Goal: Task Accomplishment & Management: Manage account settings

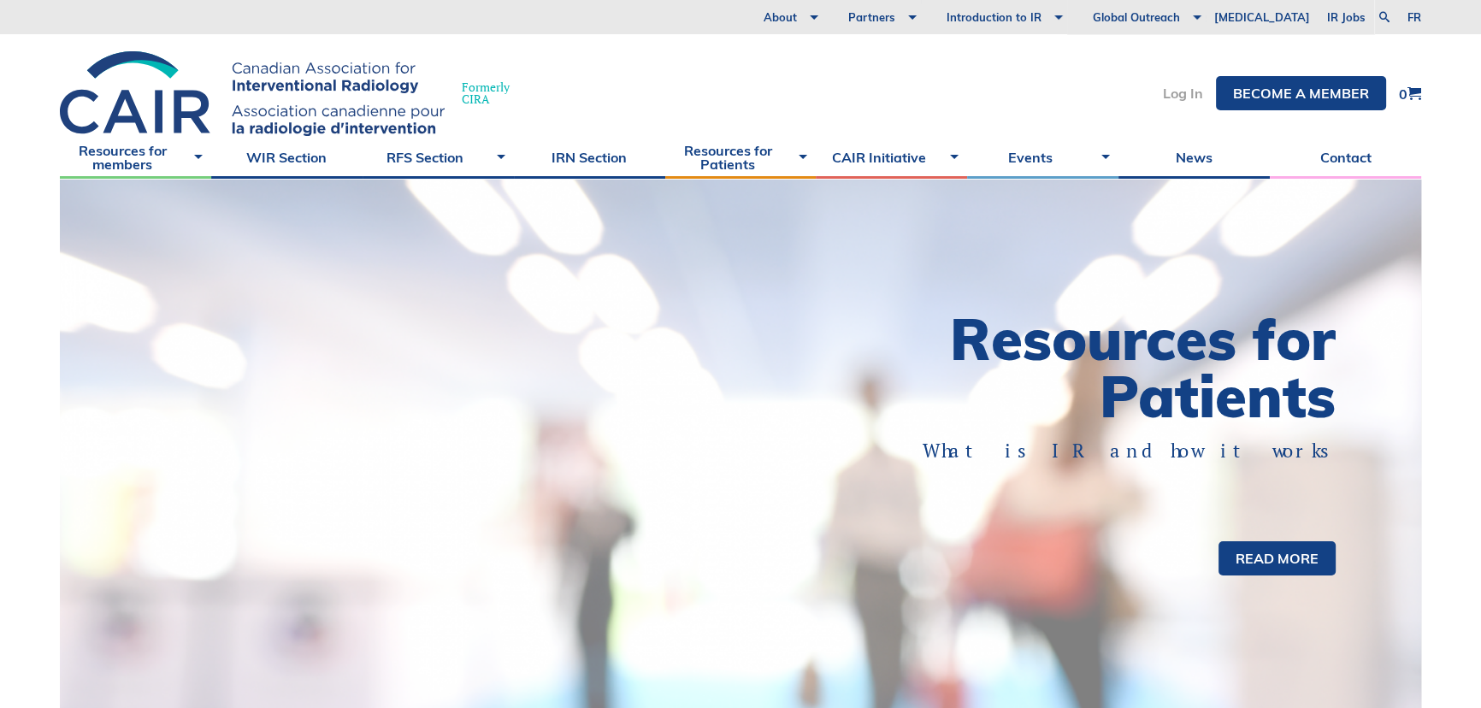
click at [1168, 93] on link "Log In" at bounding box center [1183, 93] width 40 height 14
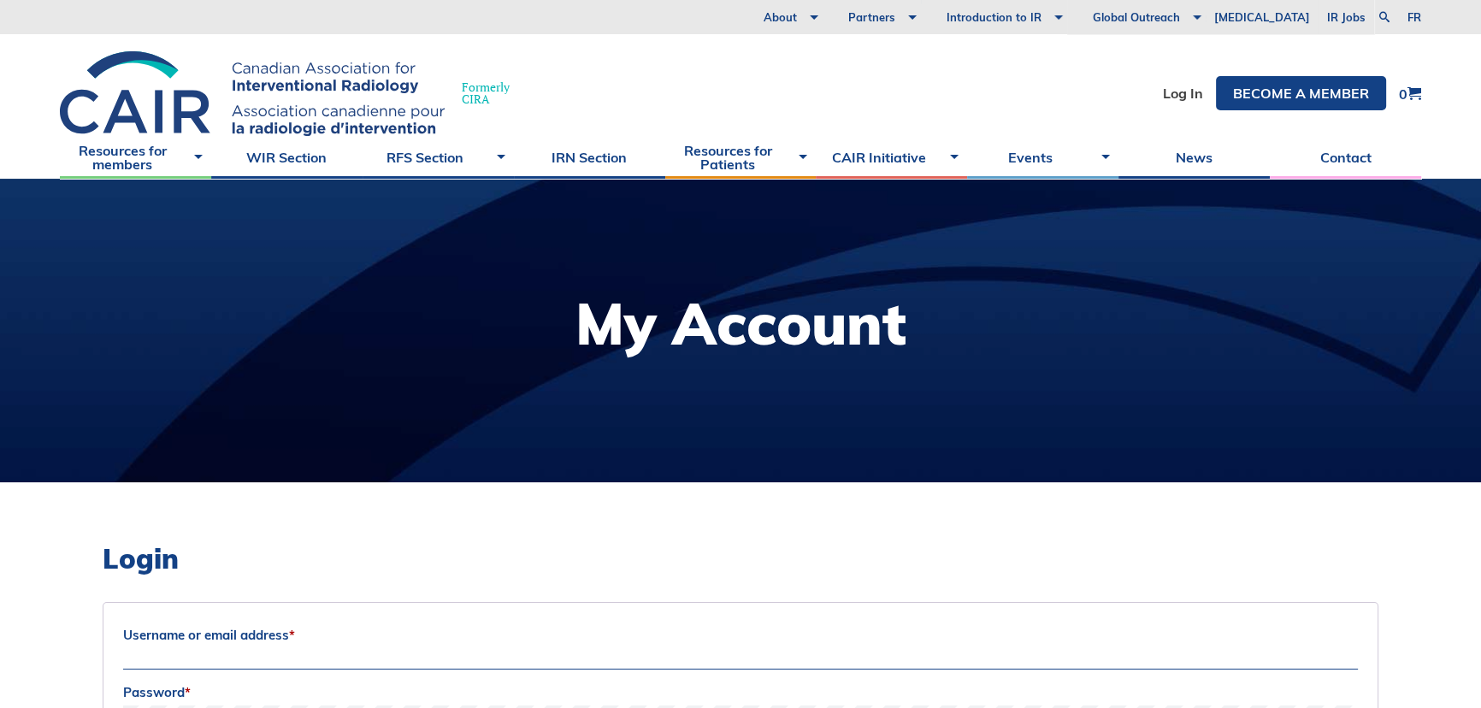
scroll to position [155, 0]
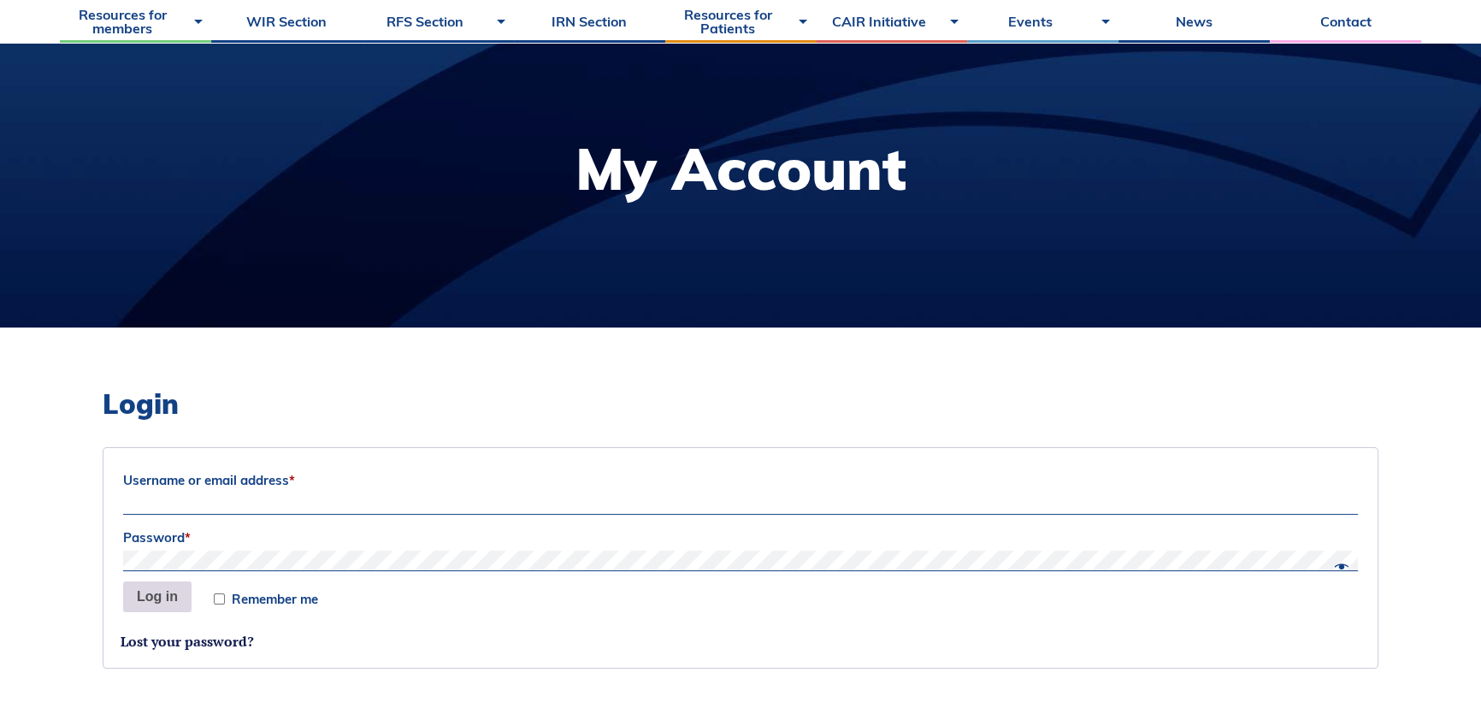
type input "Siri"
click at [145, 596] on button "Log in" at bounding box center [157, 596] width 68 height 31
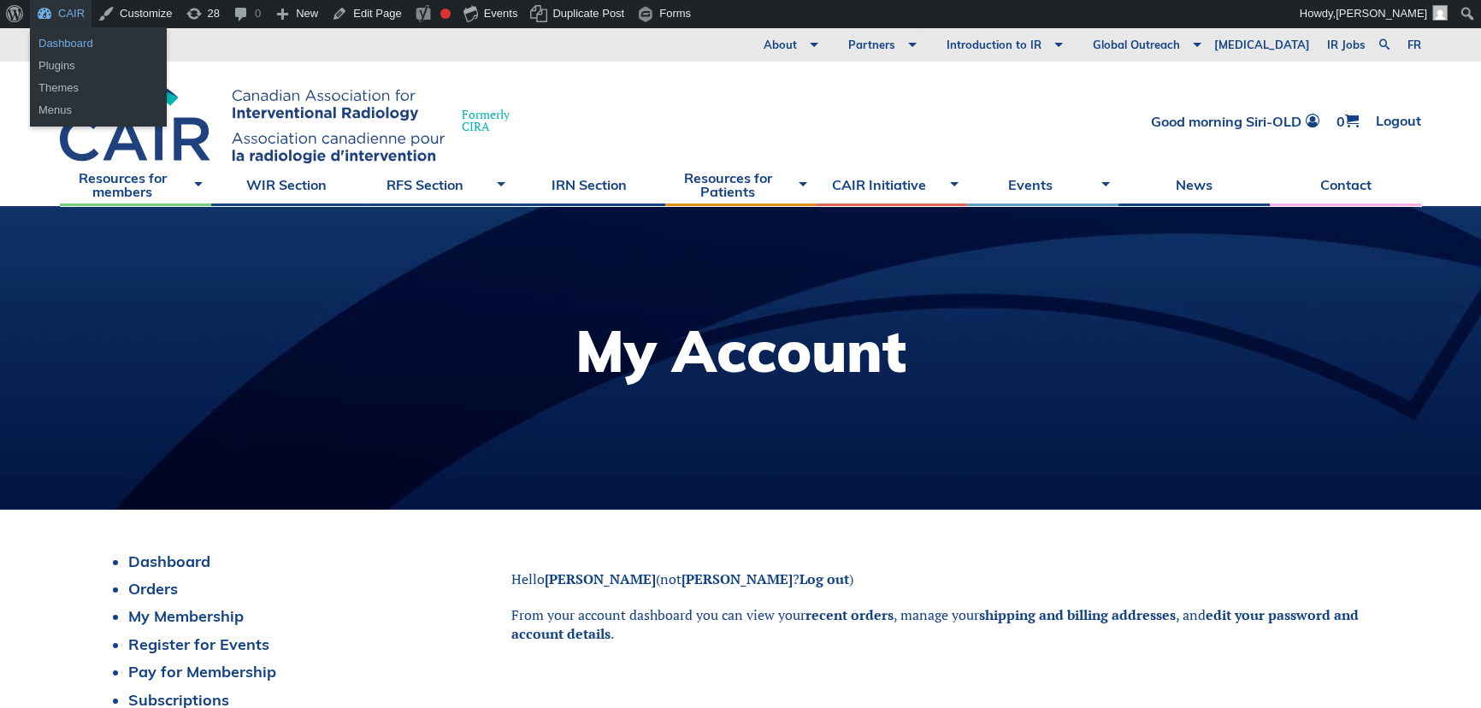
click at [55, 41] on link "Dashboard" at bounding box center [98, 43] width 137 height 22
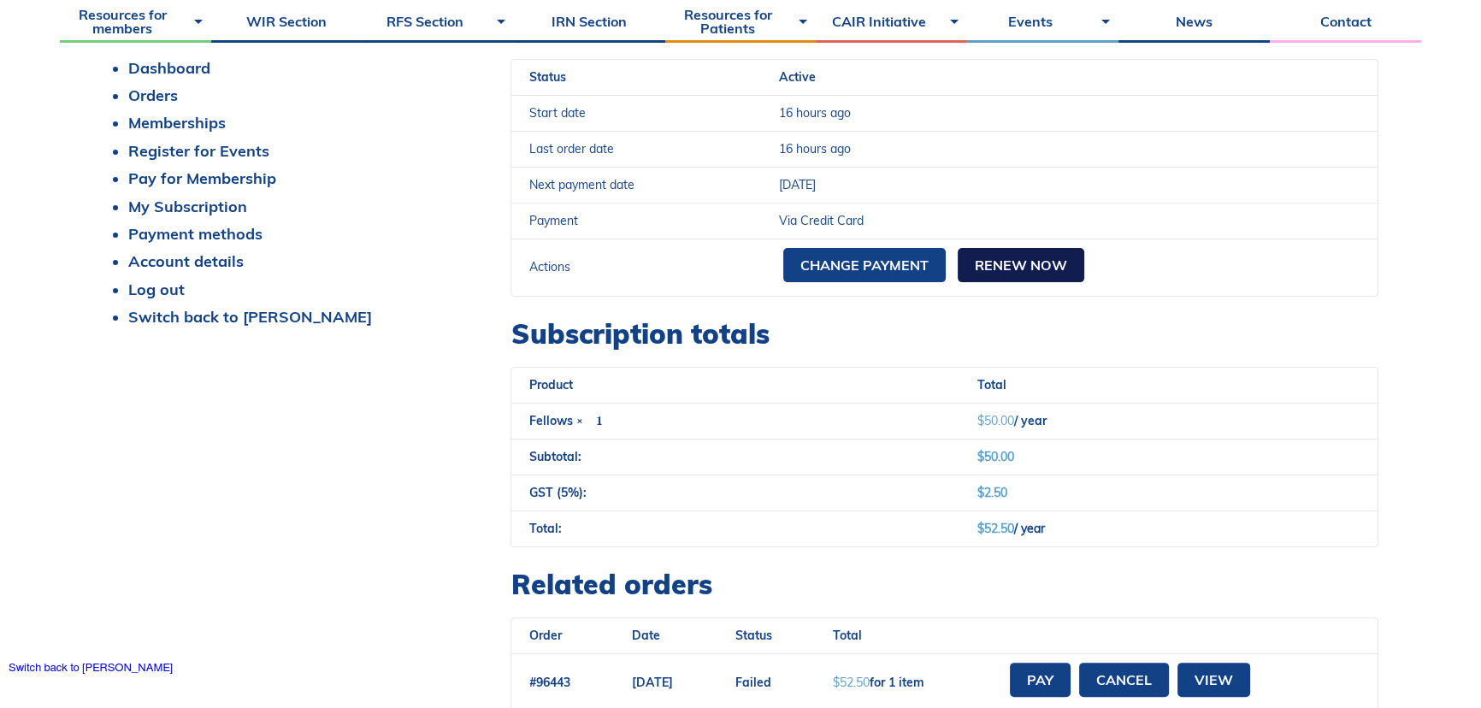
scroll to position [622, 0]
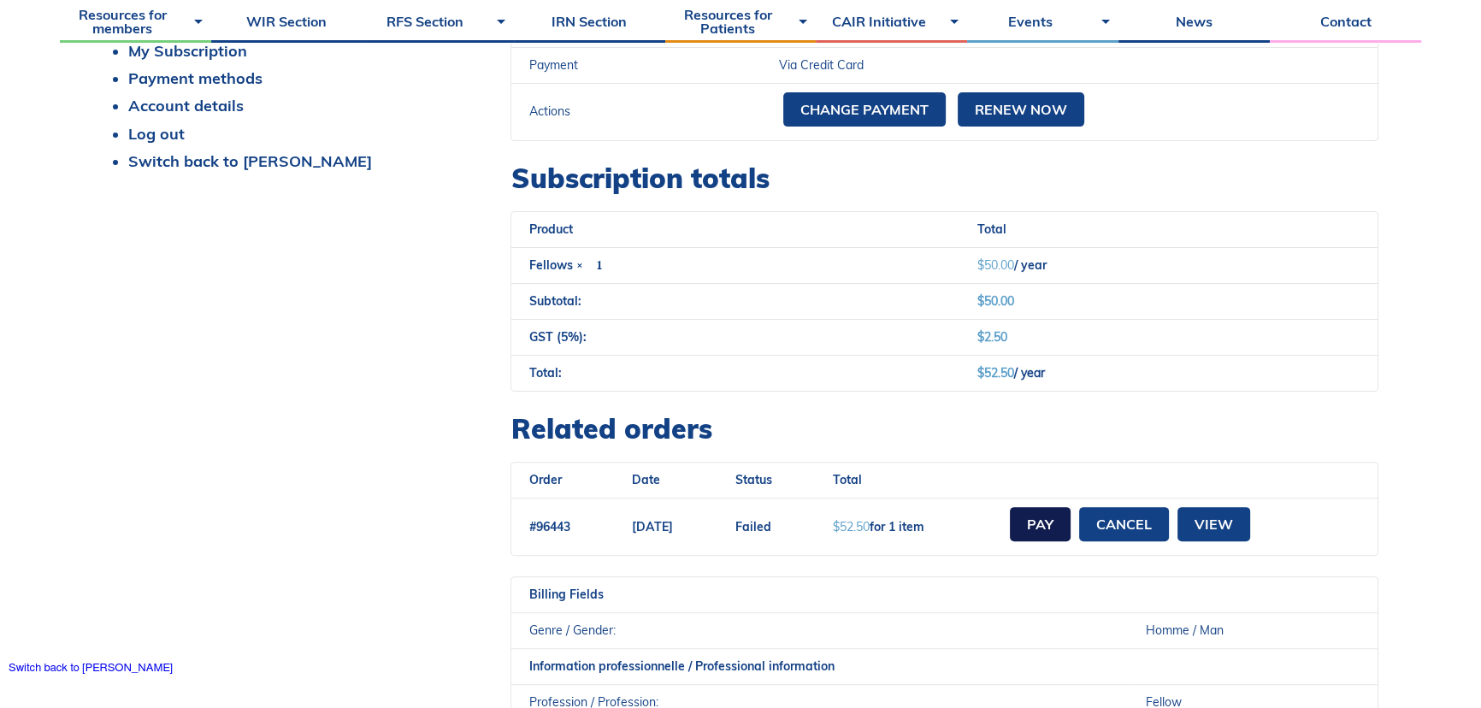
click at [1070, 522] on link "Pay" at bounding box center [1040, 524] width 61 height 34
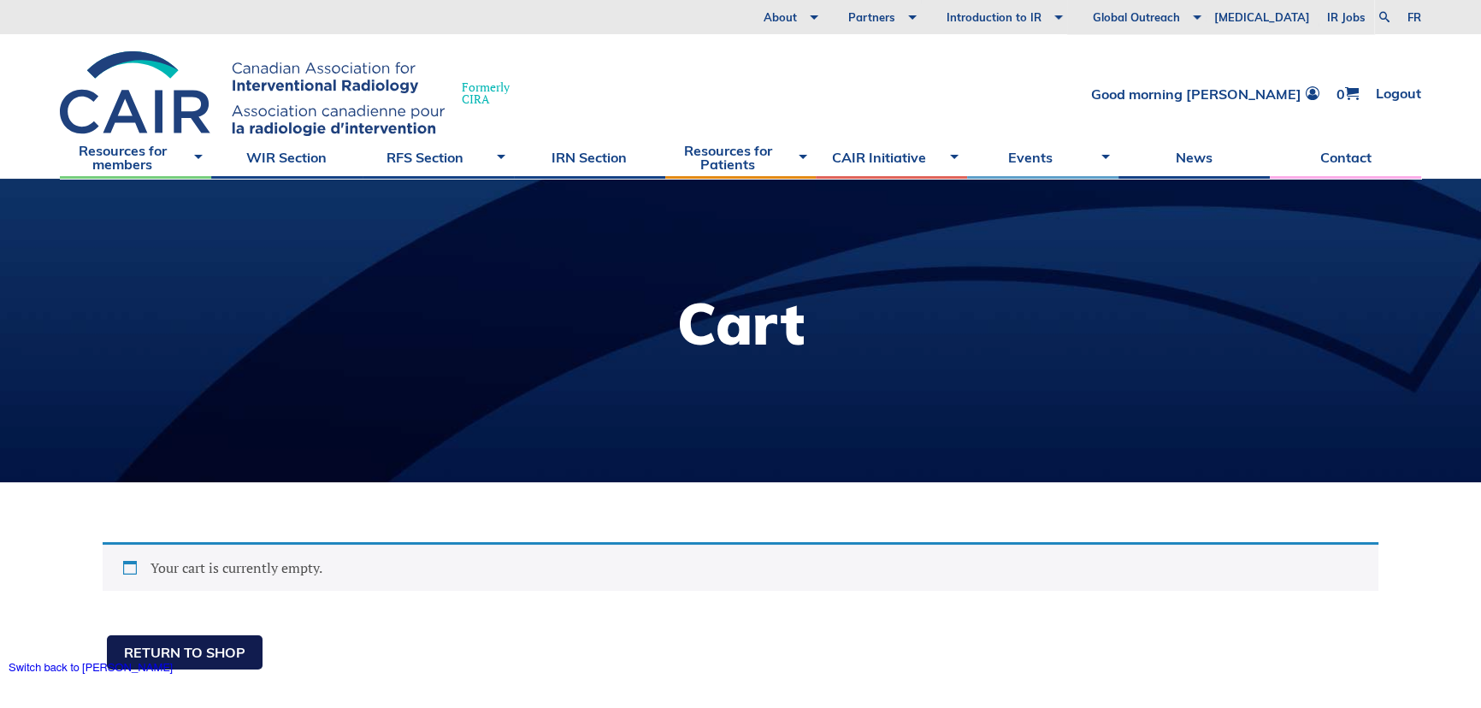
click at [189, 651] on link "Return to shop" at bounding box center [185, 652] width 156 height 34
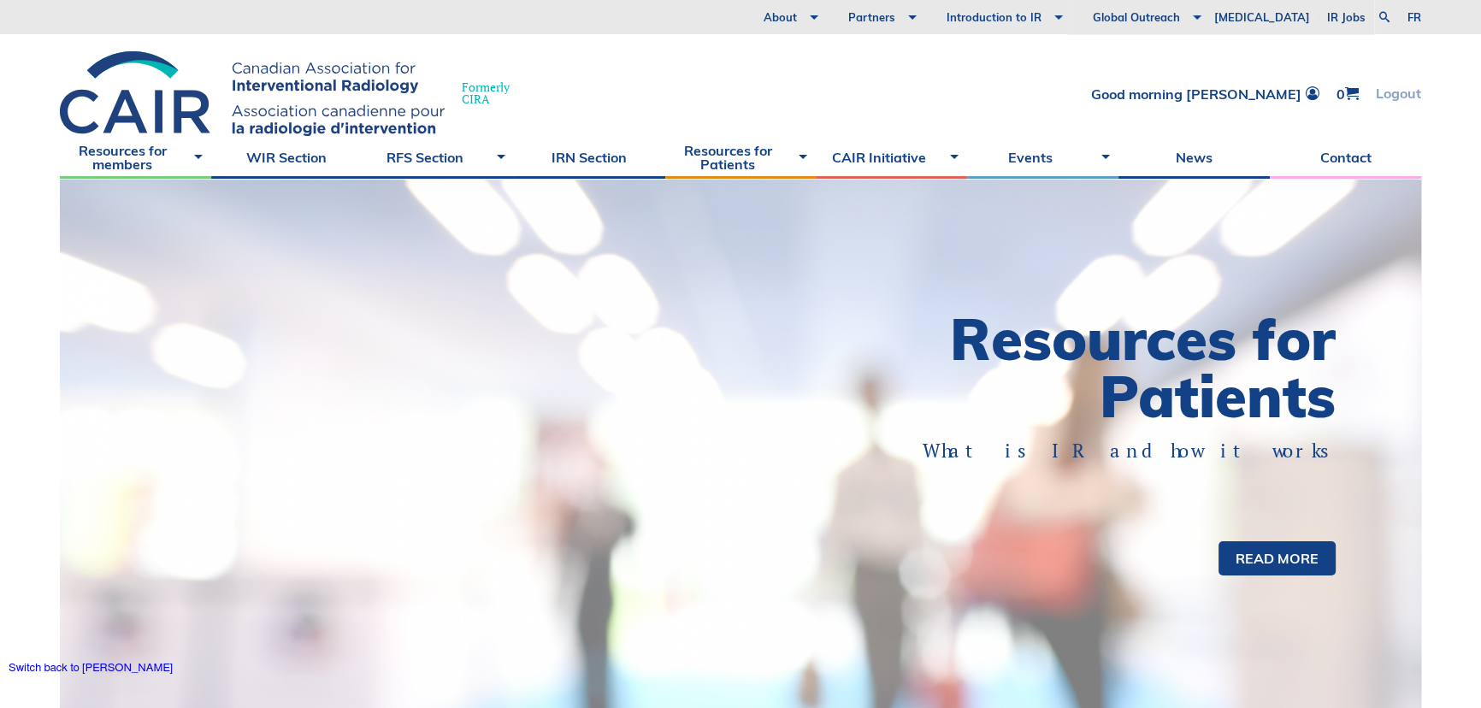
click at [1394, 91] on link "Logout" at bounding box center [1398, 93] width 45 height 15
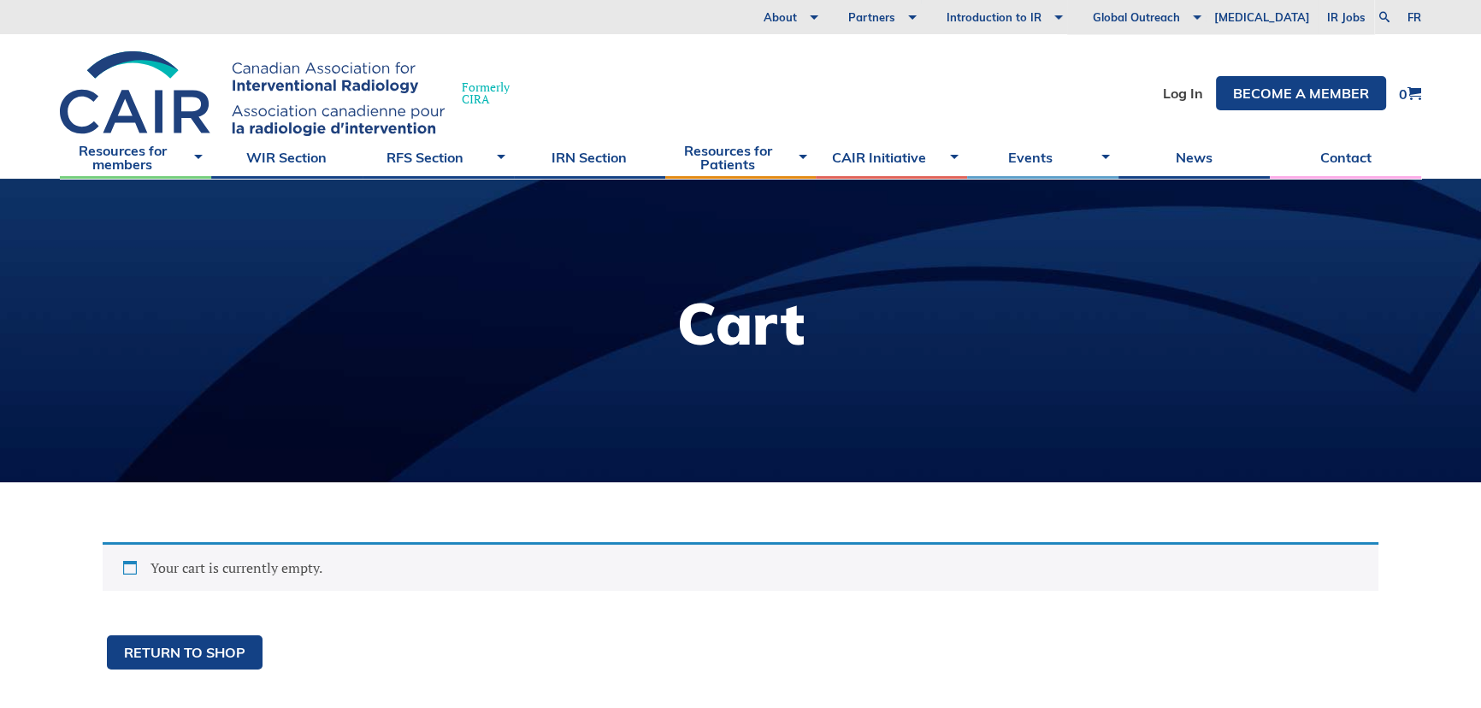
scroll to position [155, 0]
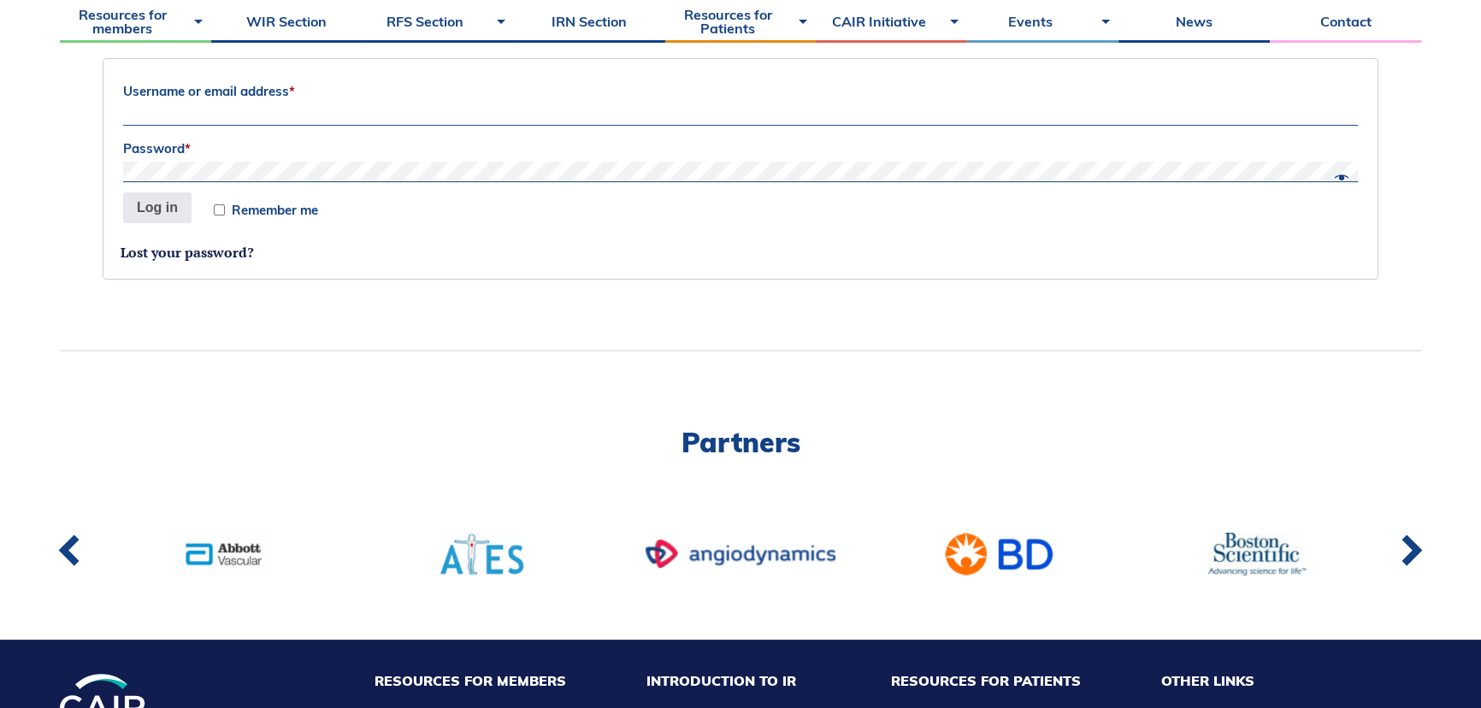
scroll to position [466, 0]
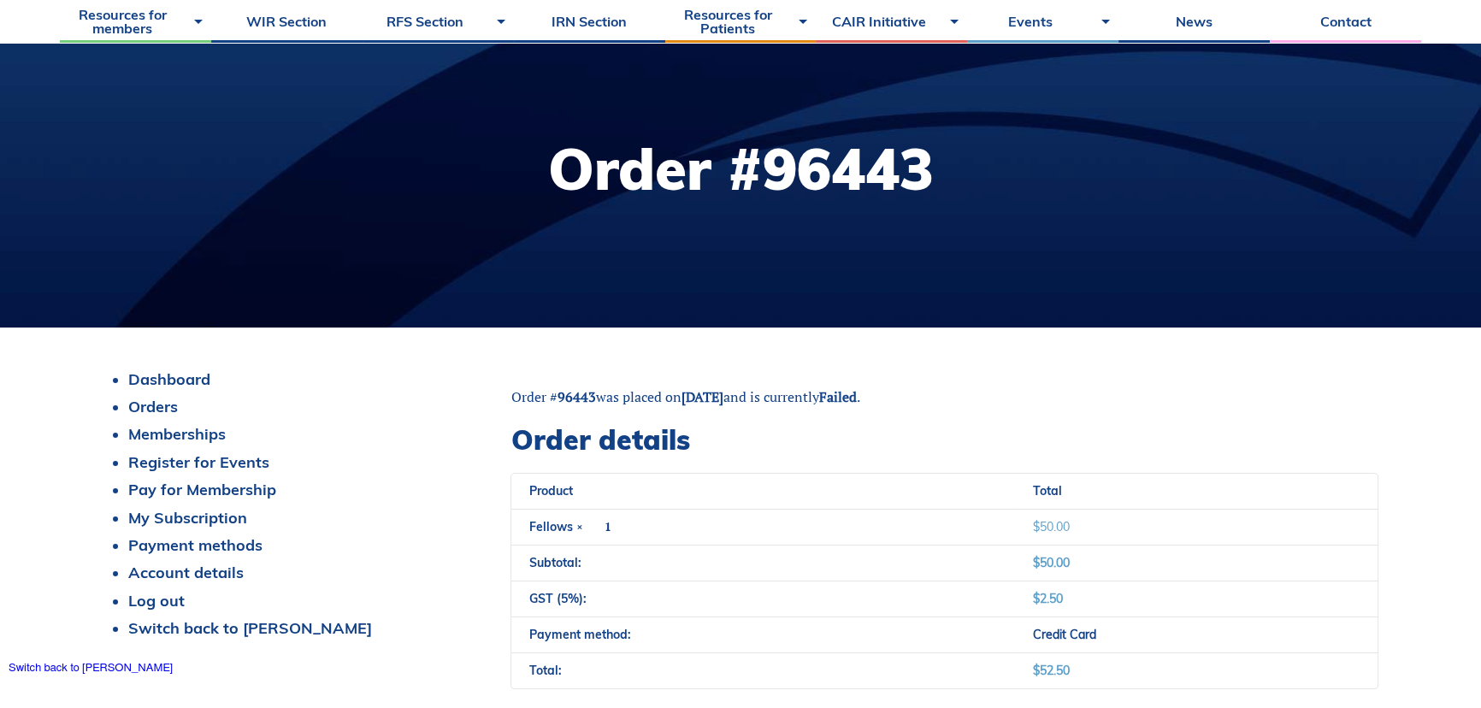
scroll to position [310, 0]
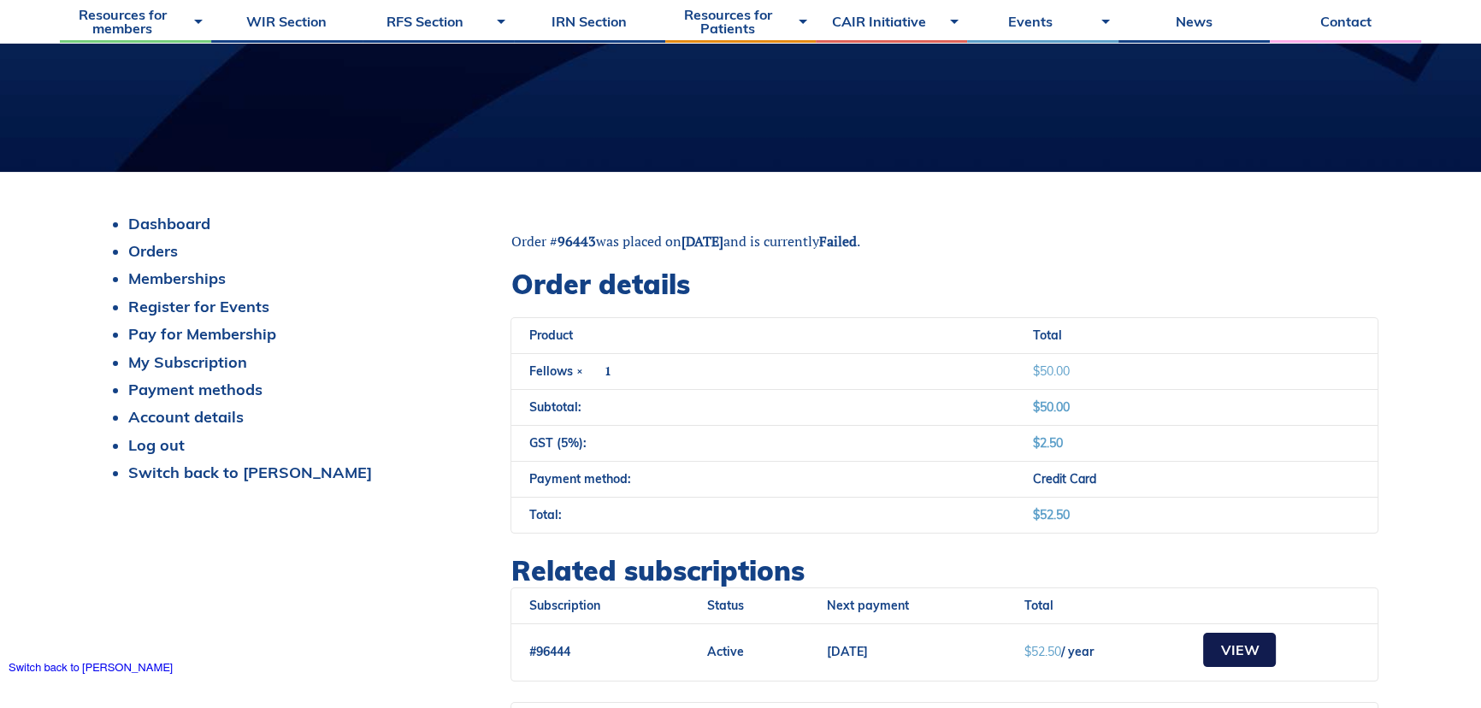
click at [1232, 654] on link "View" at bounding box center [1239, 650] width 73 height 34
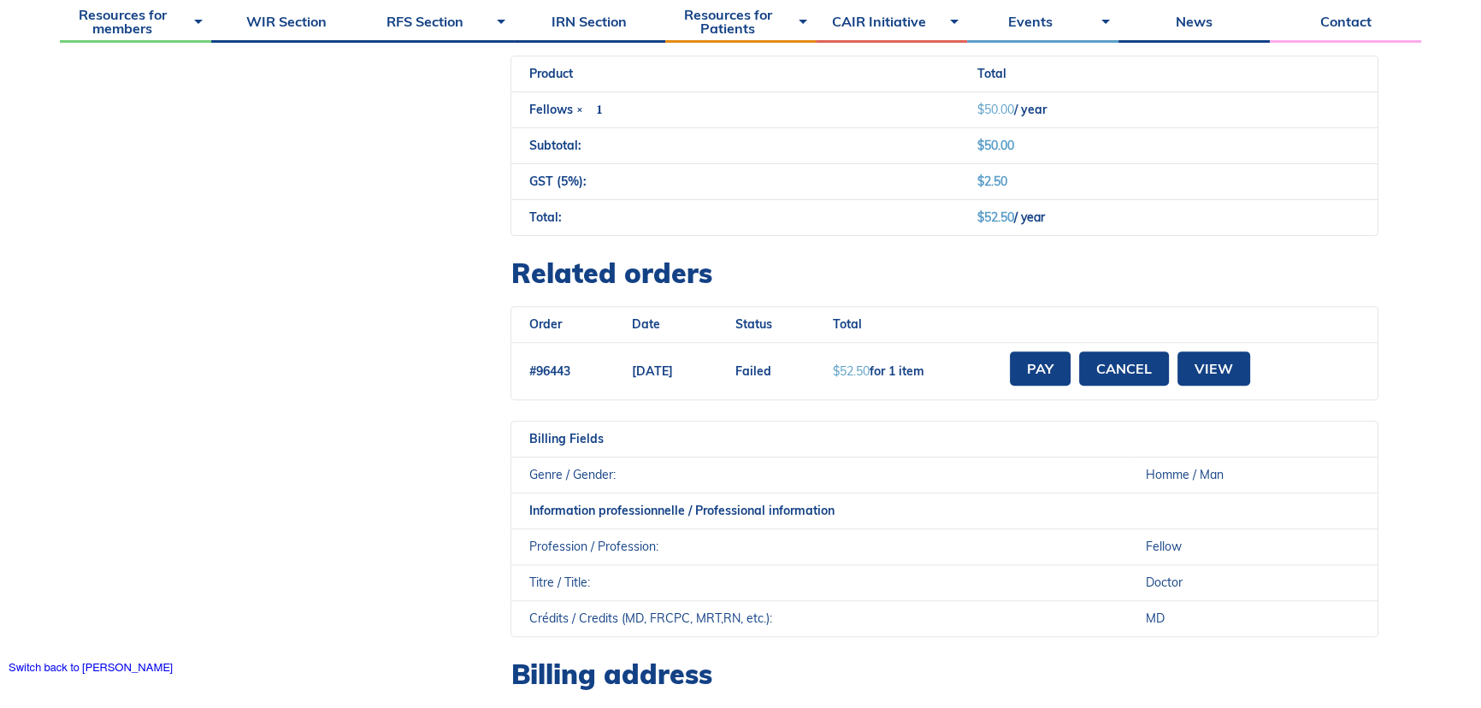
scroll to position [699, 0]
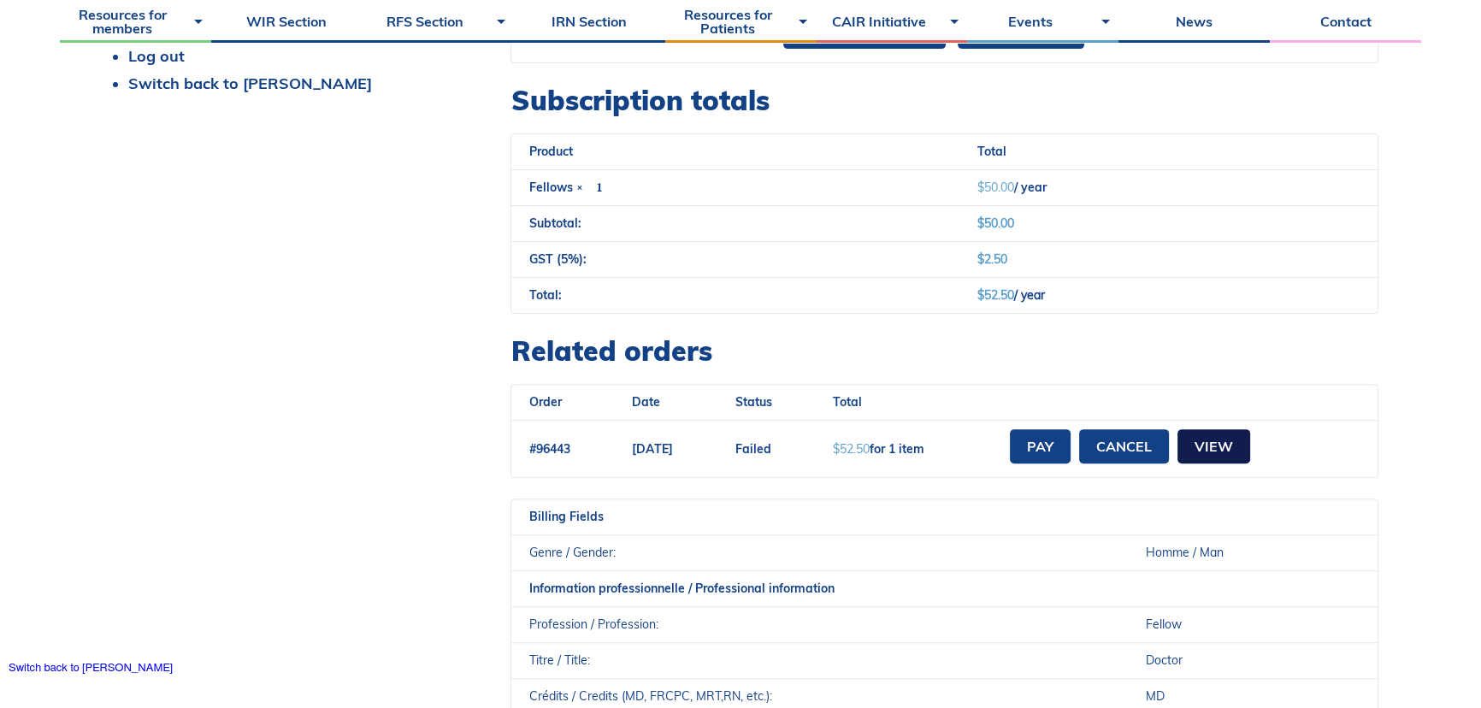
click at [1248, 445] on link "View" at bounding box center [1213, 446] width 73 height 34
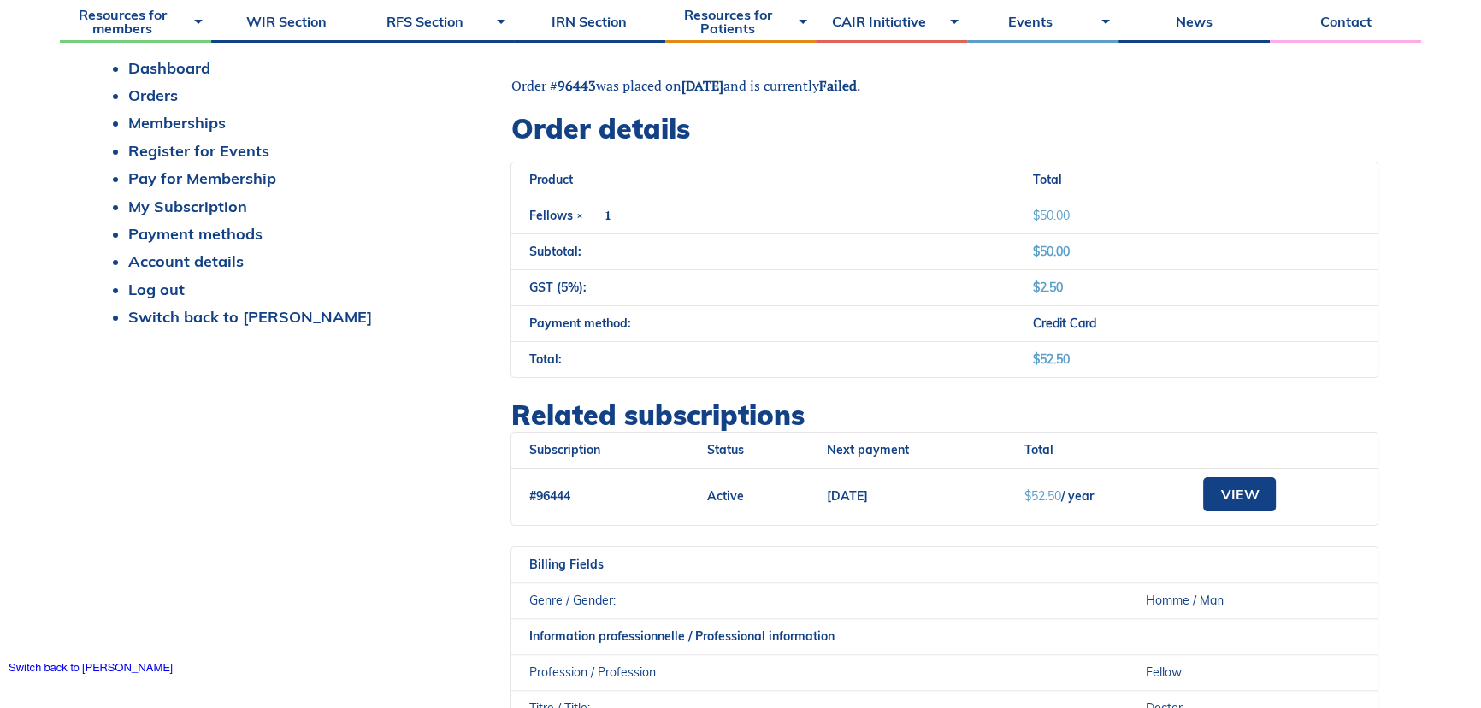
scroll to position [388, 0]
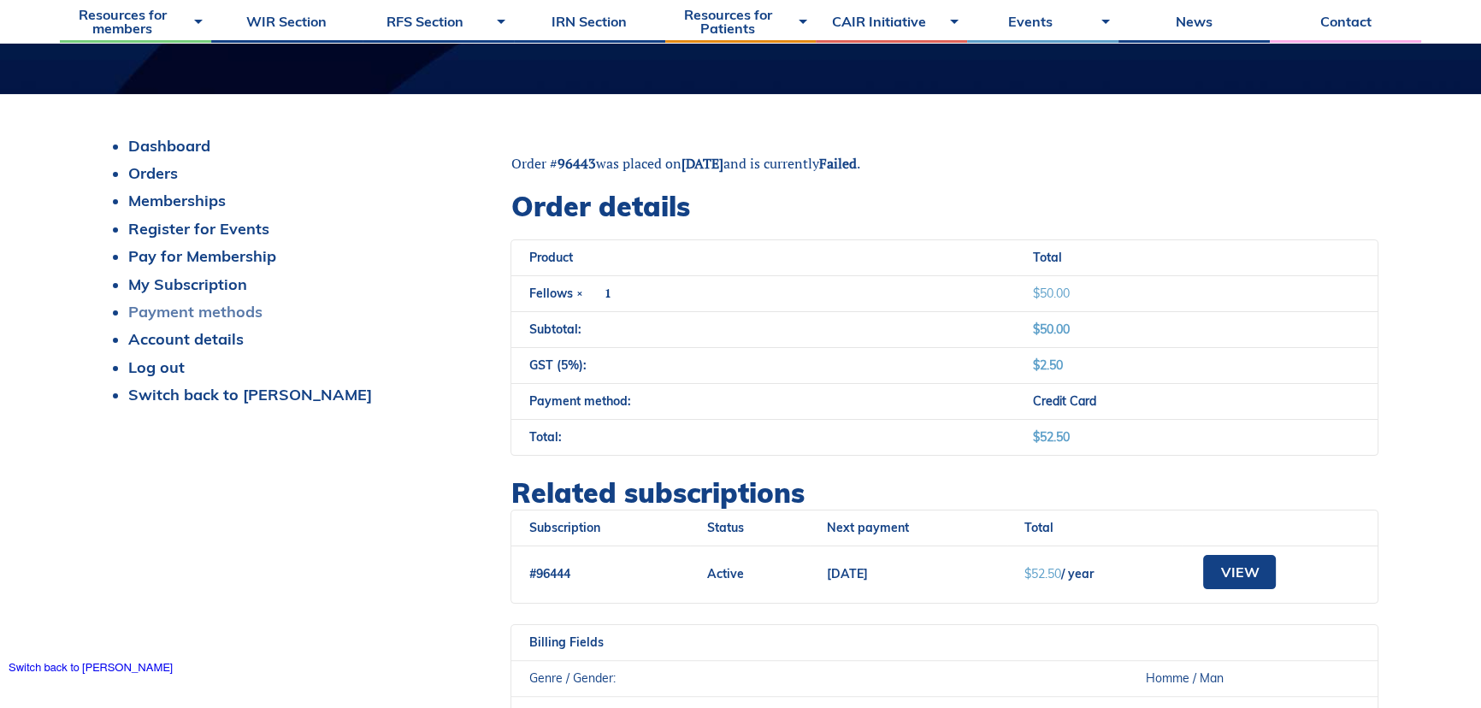
click at [208, 310] on link "Payment methods" at bounding box center [195, 312] width 134 height 20
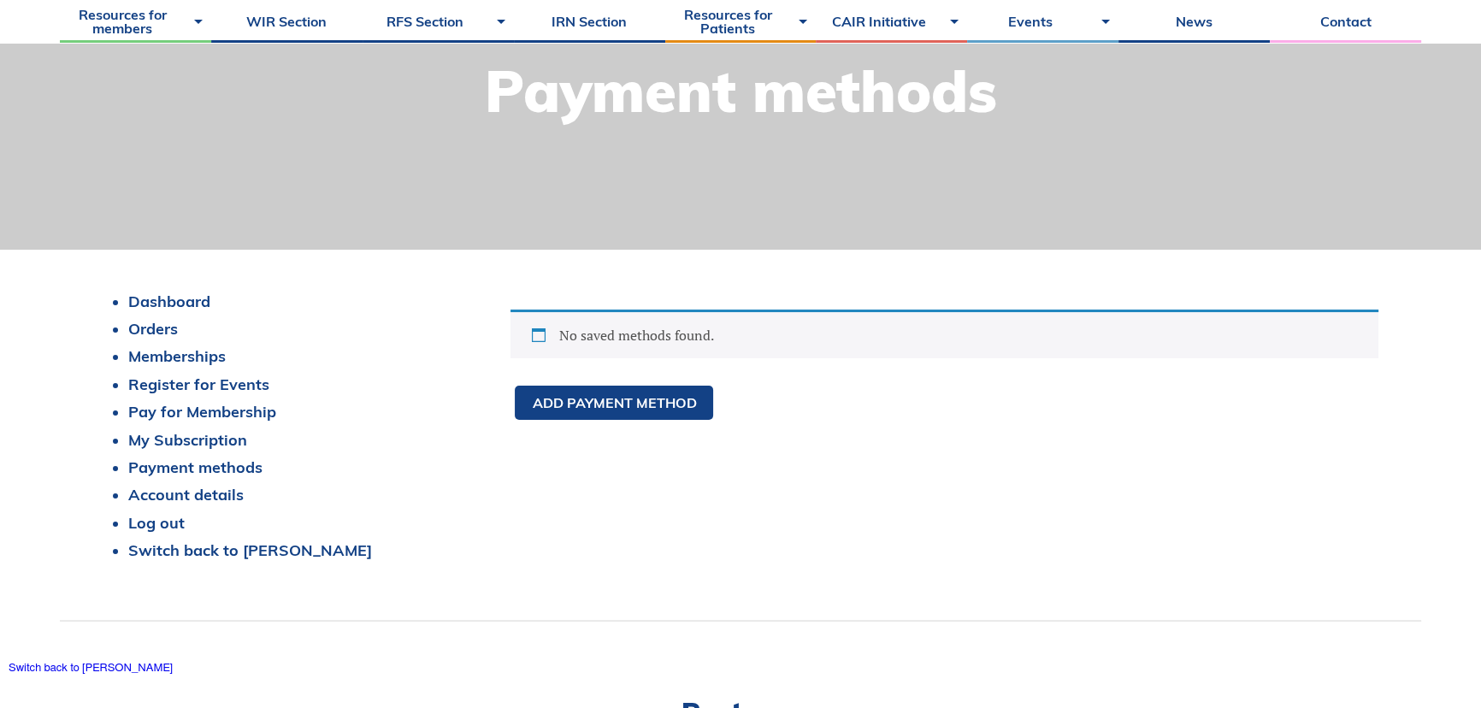
scroll to position [310, 0]
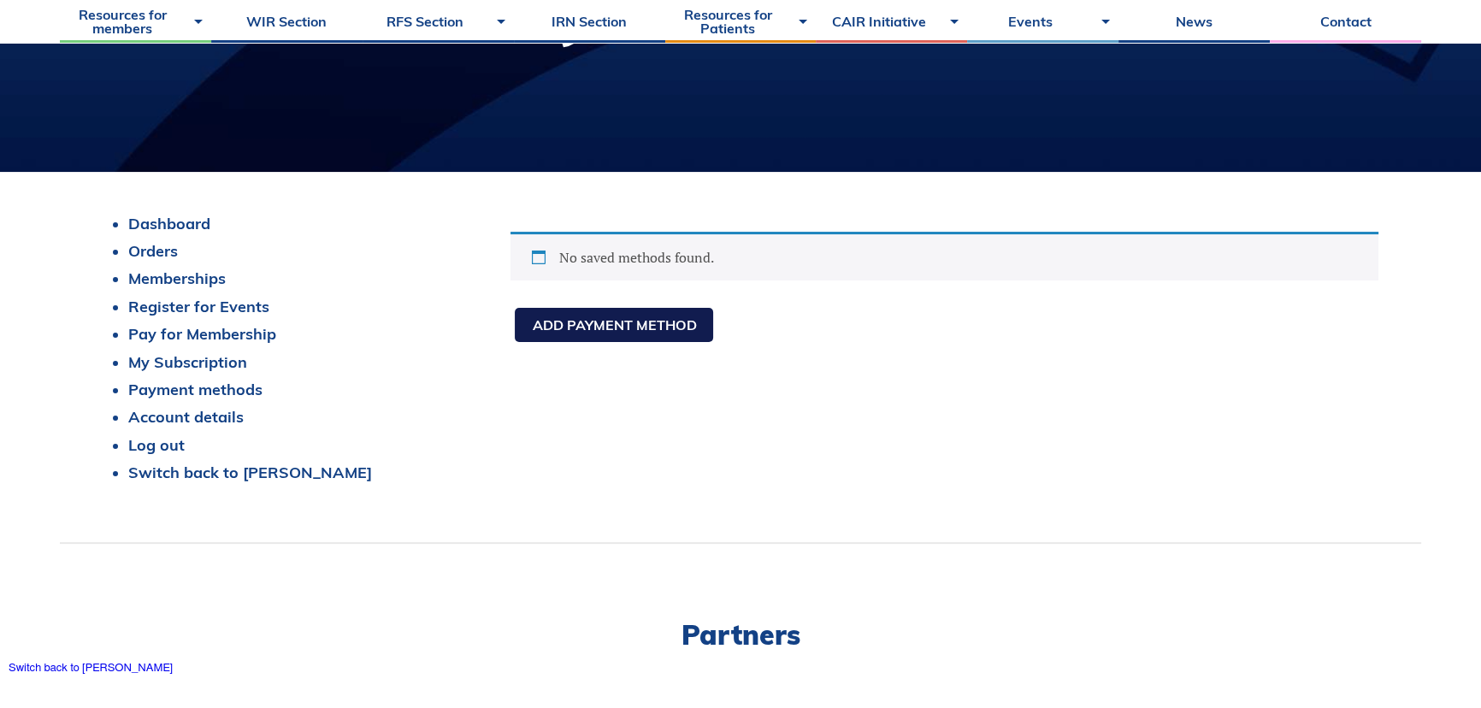
click at [633, 322] on link "Add payment method" at bounding box center [614, 325] width 198 height 34
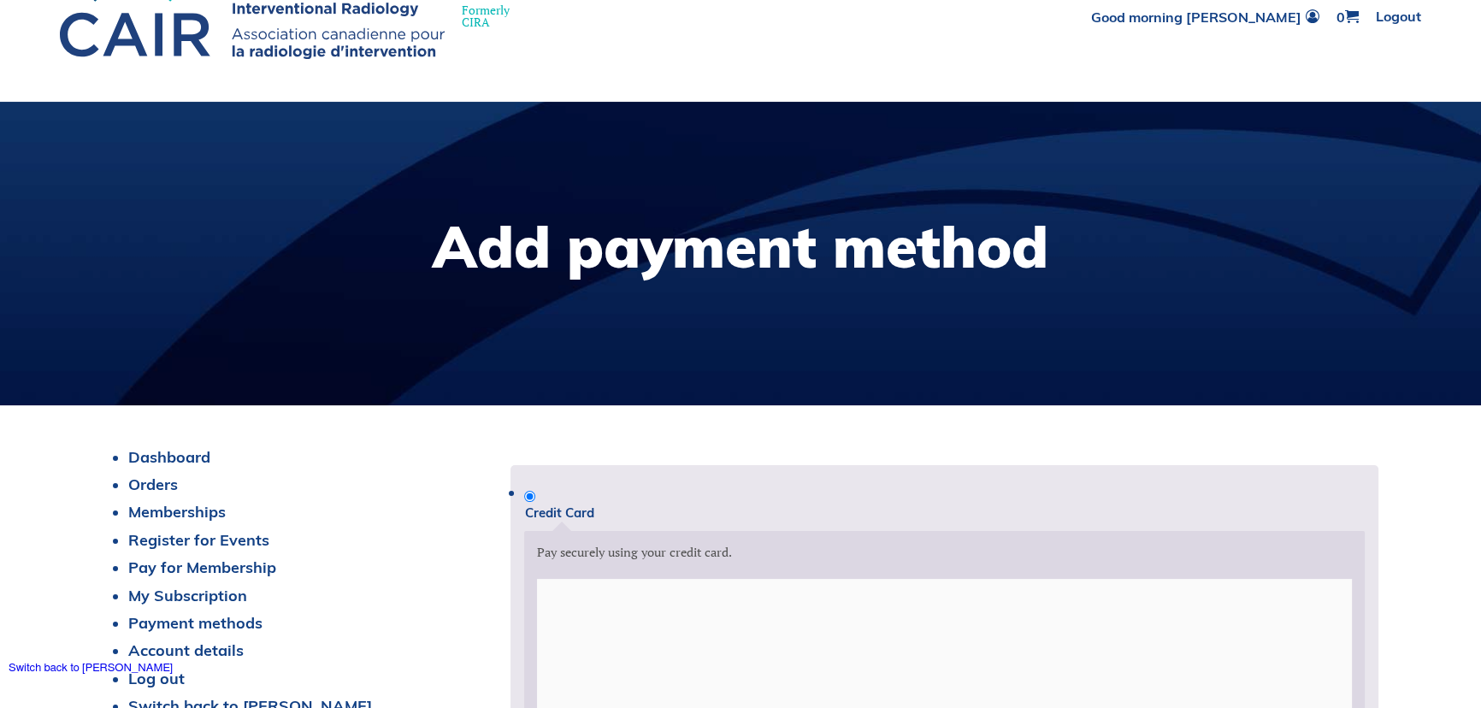
scroll to position [310, 0]
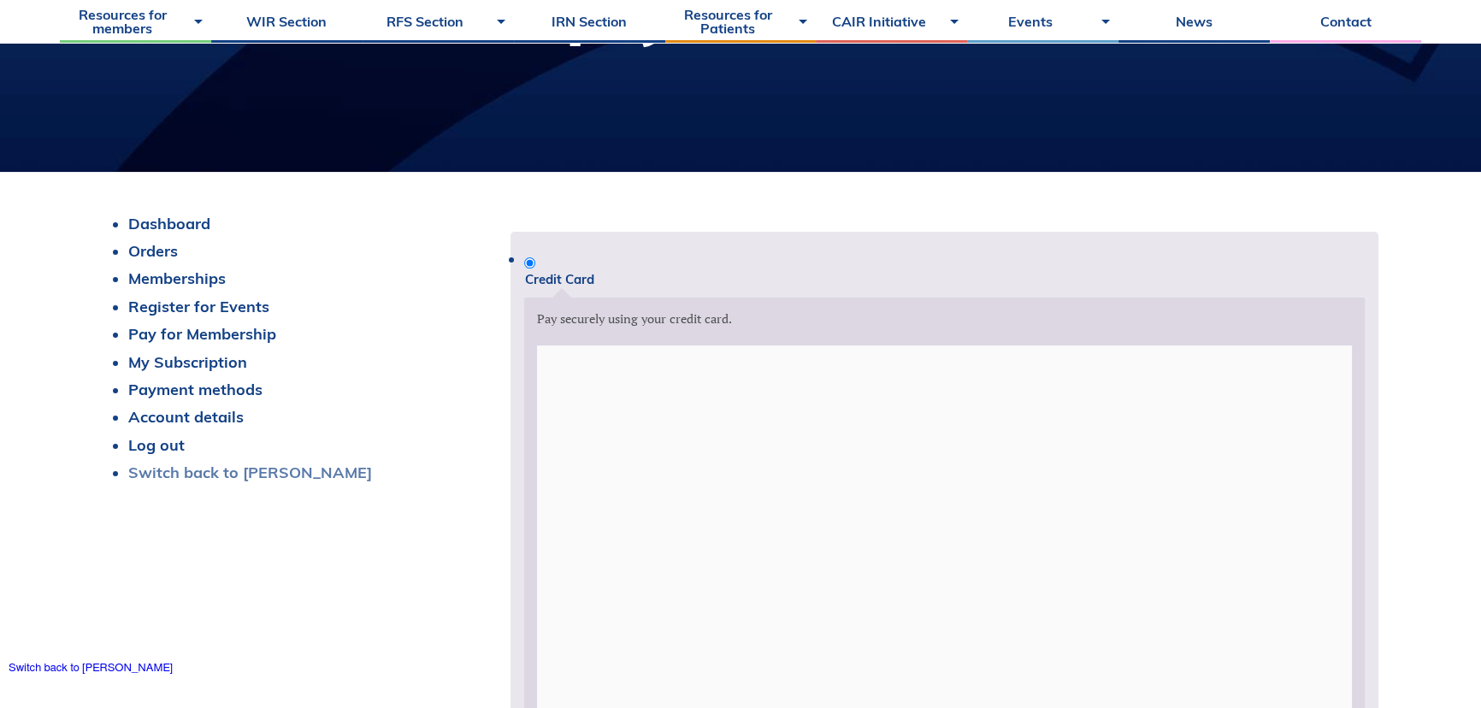
click at [183, 470] on link "Switch back to [PERSON_NAME]" at bounding box center [250, 473] width 244 height 20
